Goal: Transaction & Acquisition: Purchase product/service

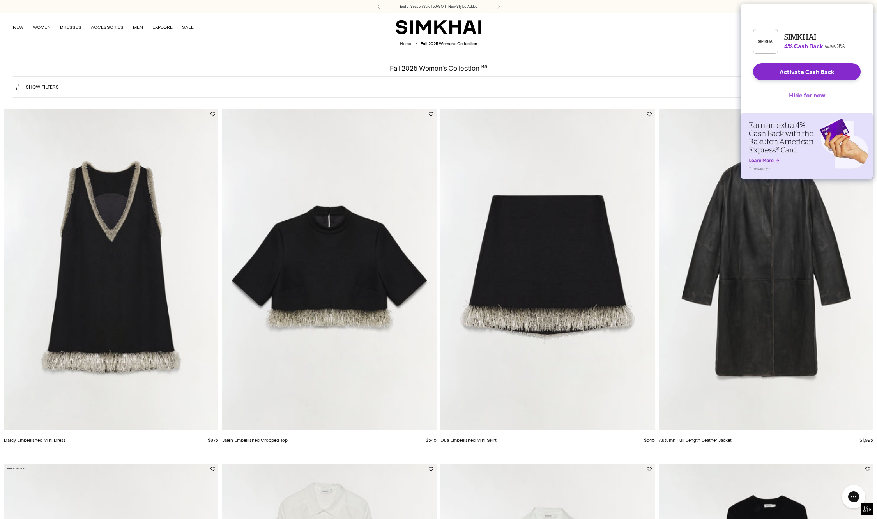
click at [790, 100] on button "Hide for now" at bounding box center [807, 95] width 49 height 17
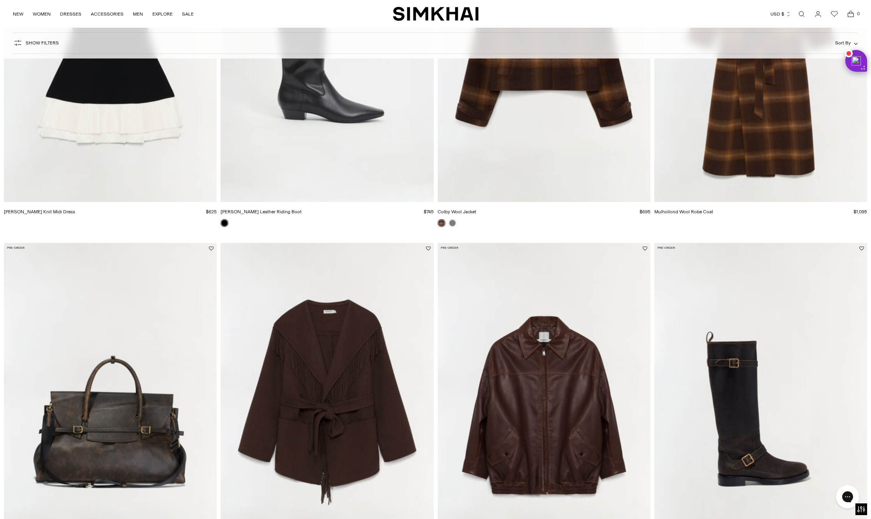
scroll to position [1429, 0]
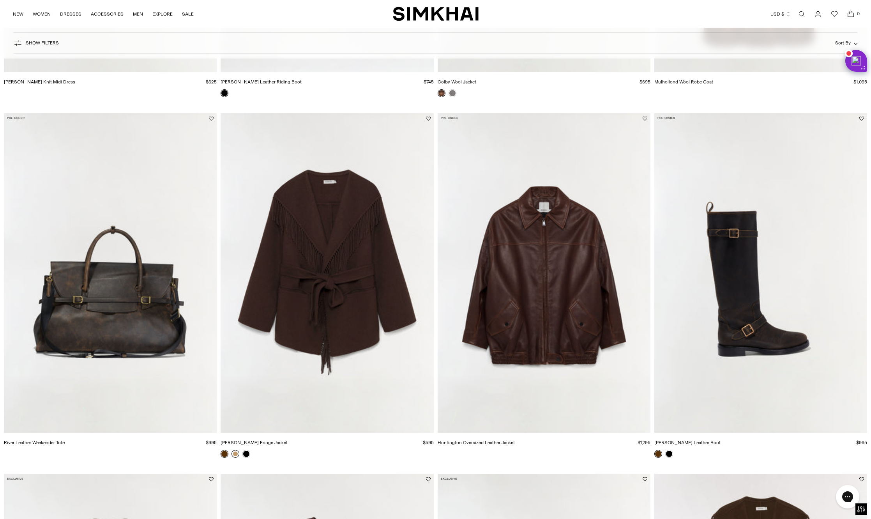
click at [235, 455] on link at bounding box center [236, 454] width 8 height 8
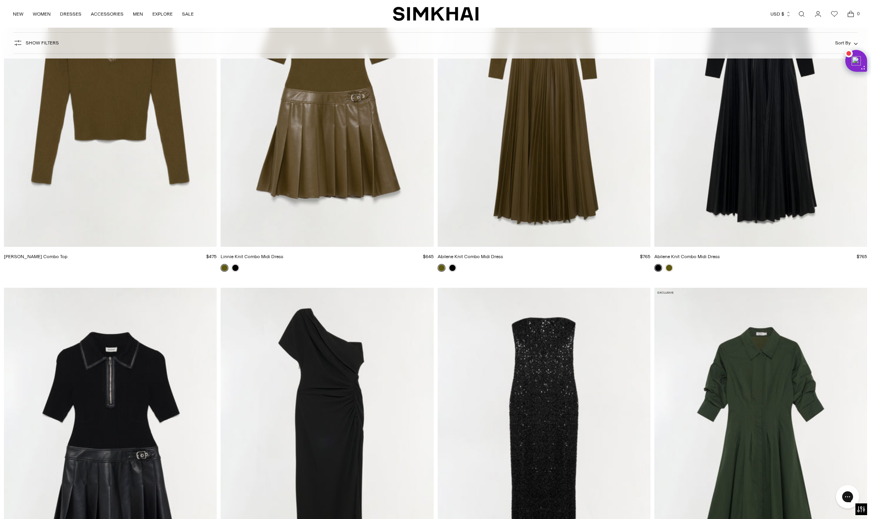
scroll to position [8707, 0]
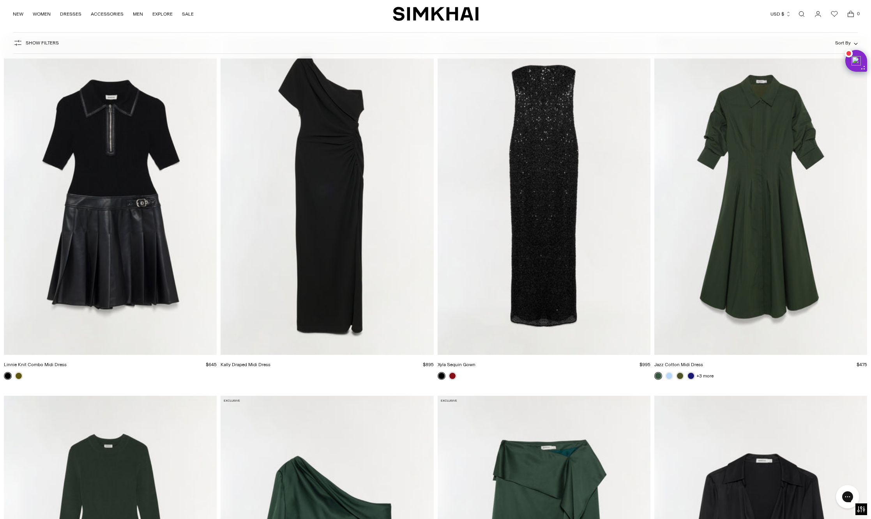
click at [0, 0] on img "Jazz Cotton Midi Dress" at bounding box center [0, 0] width 0 height 0
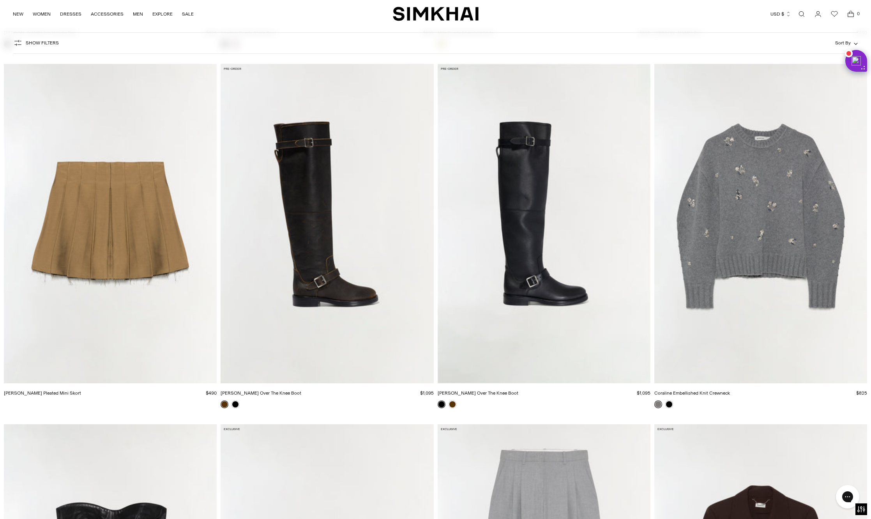
scroll to position [11495, 0]
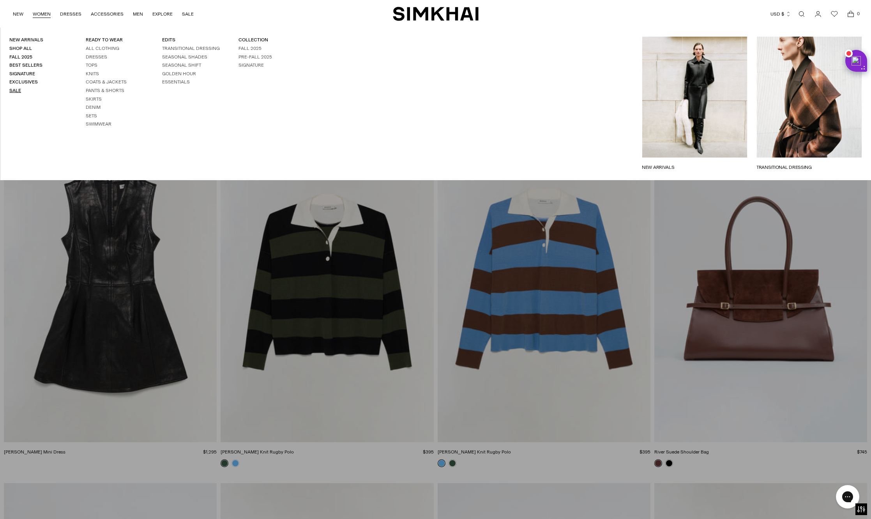
click at [16, 89] on link "Sale" at bounding box center [15, 90] width 12 height 5
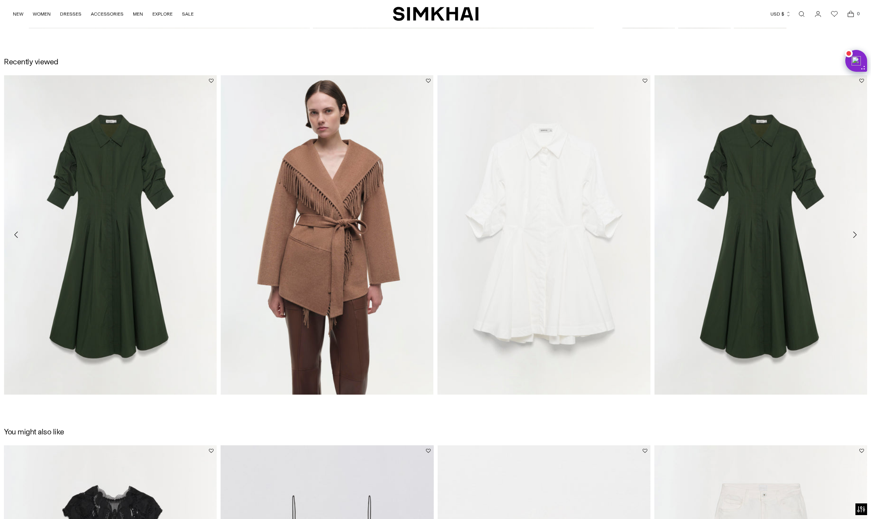
scroll to position [650, 0]
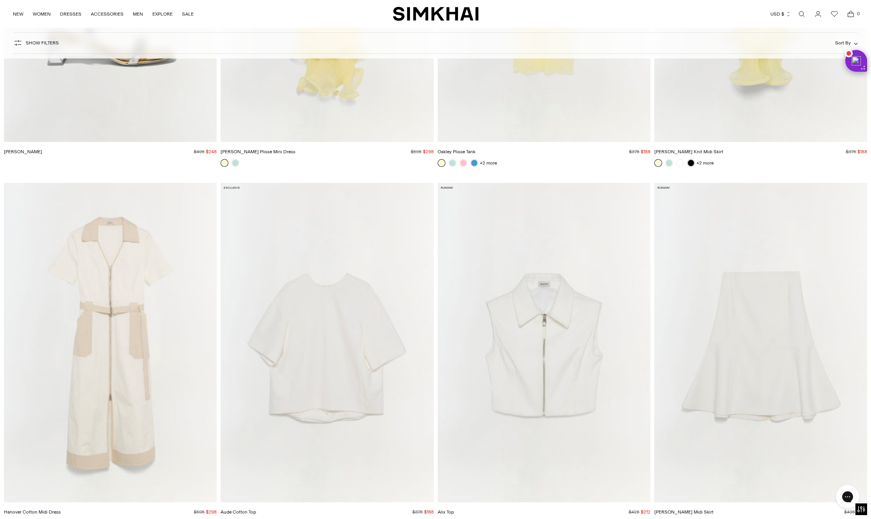
scroll to position [6887, 0]
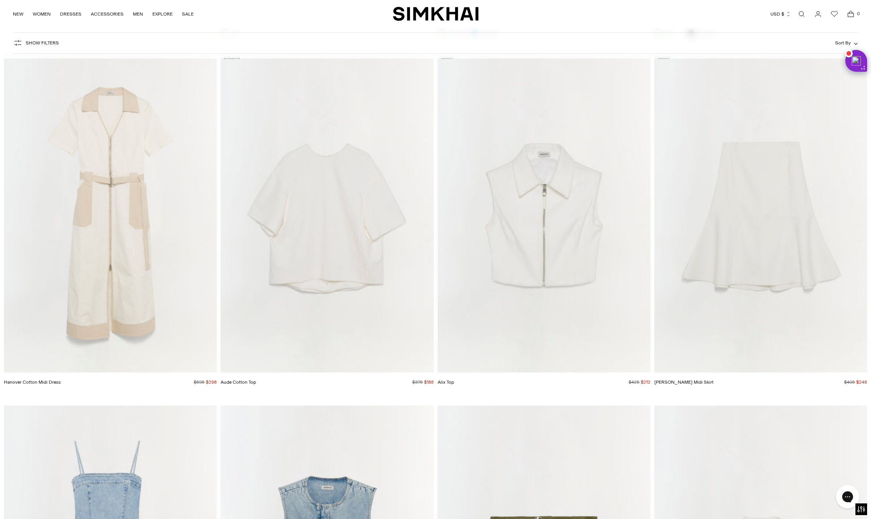
click at [0, 0] on img "Foster Midi Skirt" at bounding box center [0, 0] width 0 height 0
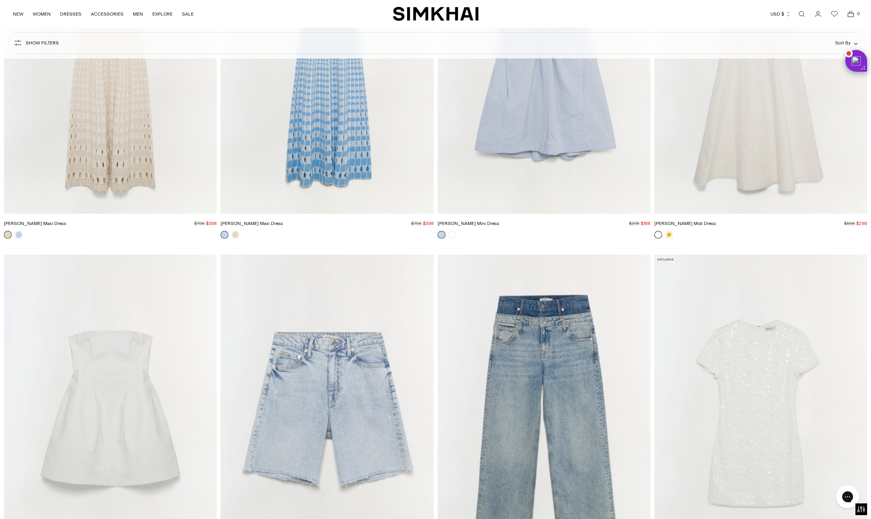
scroll to position [28720, 0]
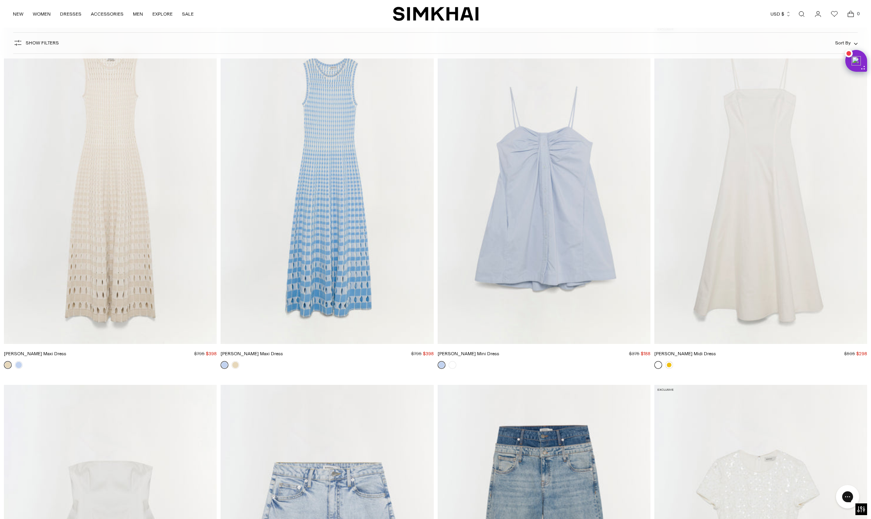
click at [0, 0] on img "Zelma Knit Maxi Dress" at bounding box center [0, 0] width 0 height 0
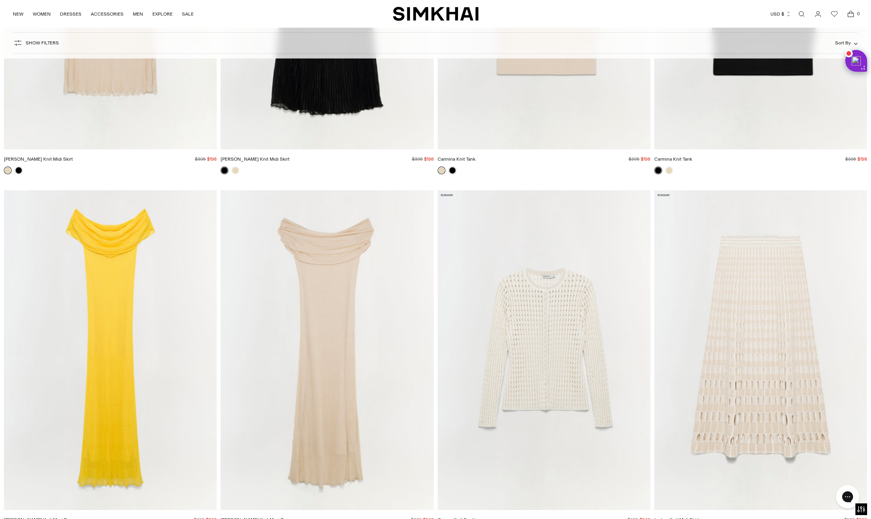
scroll to position [33008, 0]
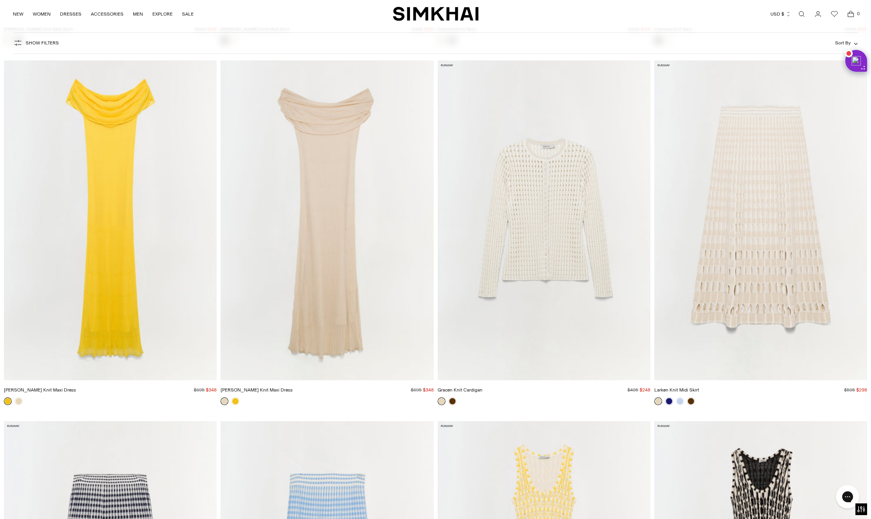
click at [0, 0] on img "Larken Knit Midi Skirt" at bounding box center [0, 0] width 0 height 0
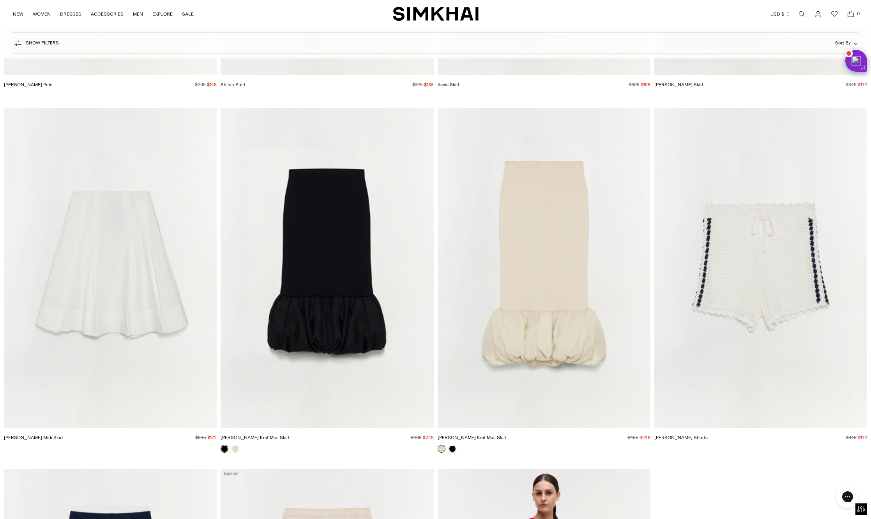
scroll to position [39438, 0]
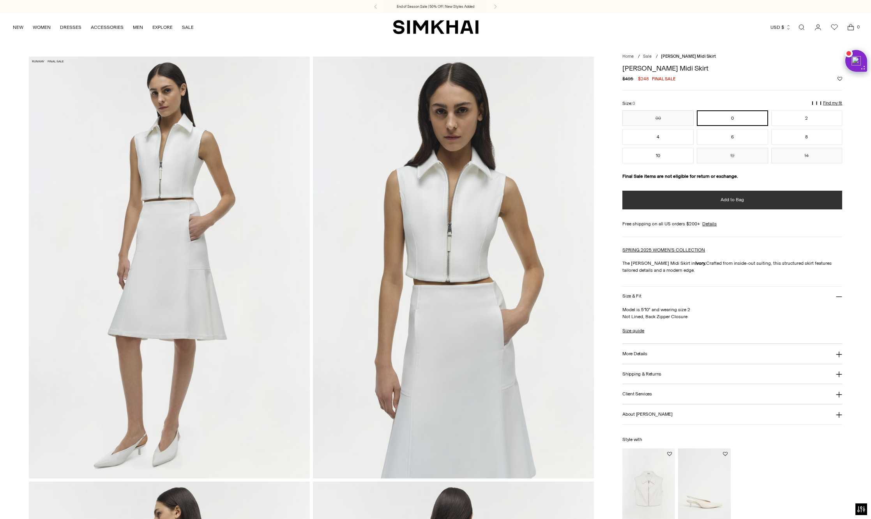
click at [706, 201] on button "Add to Bag" at bounding box center [733, 200] width 220 height 19
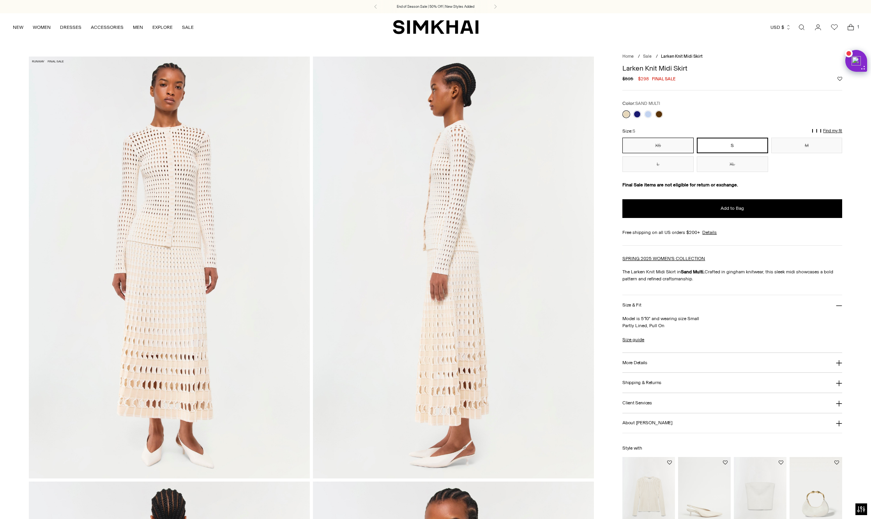
click at [649, 143] on button "XS" at bounding box center [658, 146] width 71 height 16
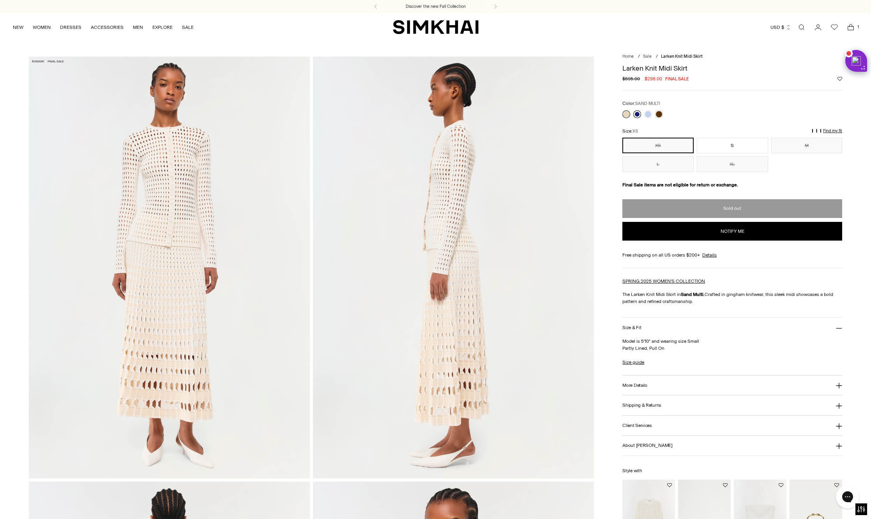
click at [637, 113] on link at bounding box center [638, 114] width 8 height 8
